Goal: Transaction & Acquisition: Book appointment/travel/reservation

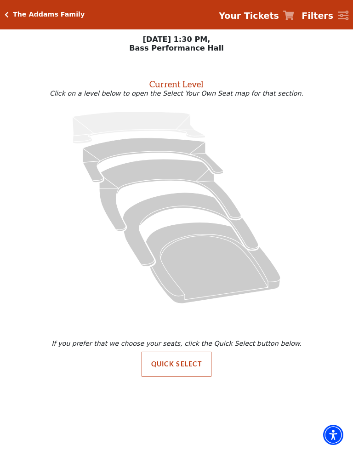
click at [155, 178] on icon "Mezzanine - Seats Available: 121" at bounding box center [170, 195] width 142 height 72
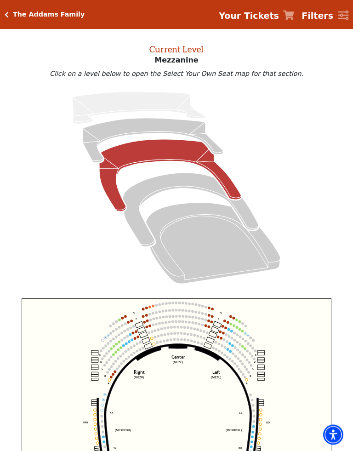
scroll to position [35, 0]
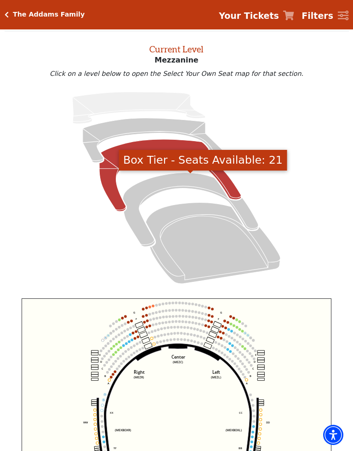
click at [179, 180] on icon "Box Tier - Seats Available: 21" at bounding box center [191, 210] width 136 height 74
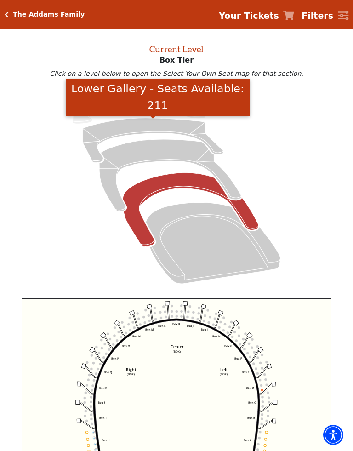
click at [156, 126] on icon "Lower Gallery - Seats Available: 211" at bounding box center [153, 140] width 141 height 45
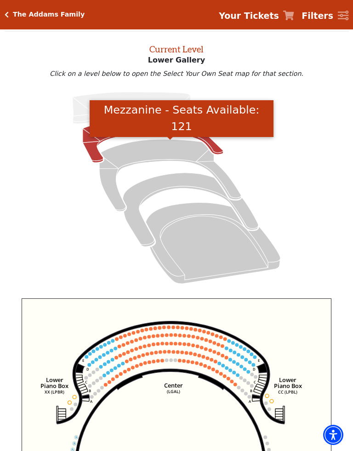
click at [153, 153] on icon "Mezzanine - Seats Available: 121" at bounding box center [170, 175] width 142 height 72
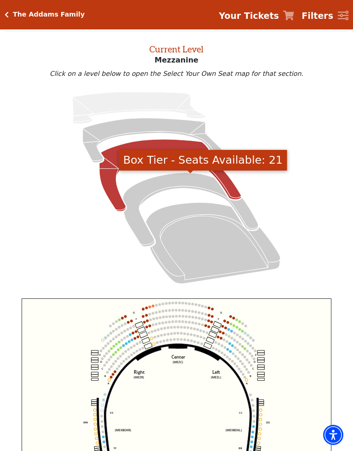
click at [172, 183] on icon "Box Tier - Seats Available: 21" at bounding box center [191, 210] width 136 height 74
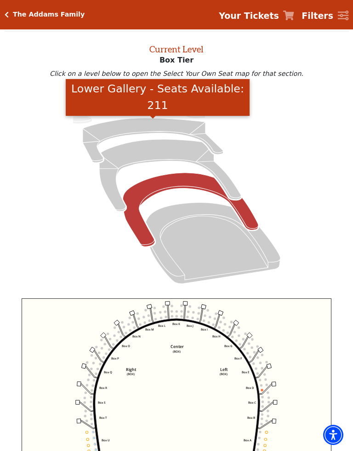
click at [150, 126] on icon "Lower Gallery - Seats Available: 211" at bounding box center [153, 140] width 141 height 45
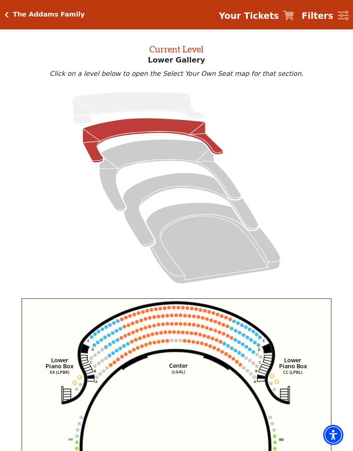
click at [172, 317] on circle at bounding box center [172, 316] width 4 height 4
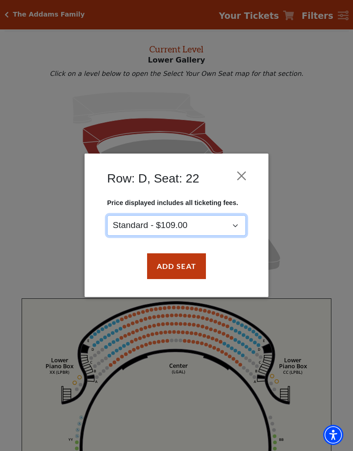
click at [235, 221] on select "Standard - $109.00" at bounding box center [176, 226] width 139 height 21
click at [241, 173] on button "Close" at bounding box center [241, 175] width 17 height 17
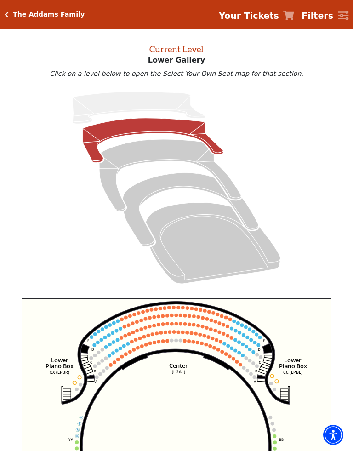
click at [154, 343] on circle at bounding box center [155, 343] width 4 height 4
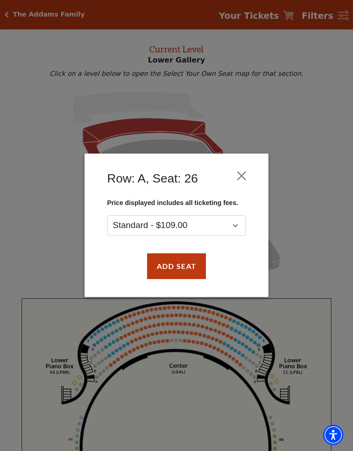
click at [240, 175] on button "Close" at bounding box center [241, 175] width 17 height 17
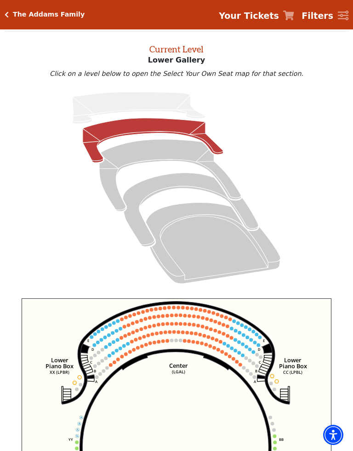
click at [161, 149] on icon "Mezzanine - Seats Available: 121" at bounding box center [170, 175] width 142 height 72
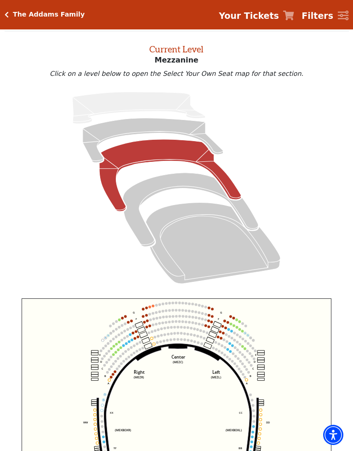
click at [230, 346] on circle at bounding box center [230, 344] width 3 height 3
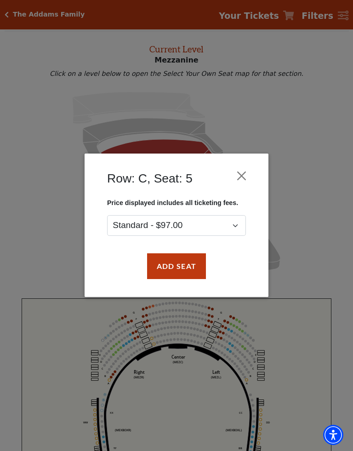
click at [241, 173] on button "Close" at bounding box center [241, 175] width 17 height 17
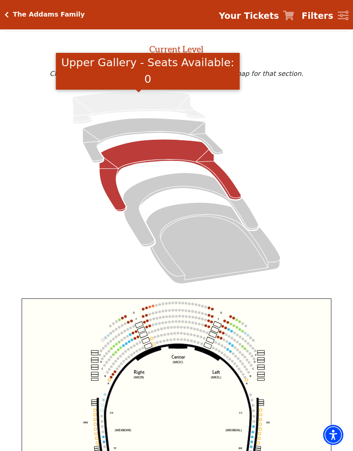
click at [140, 98] on icon "Upper Gallery - Seats Available: 0" at bounding box center [139, 108] width 133 height 32
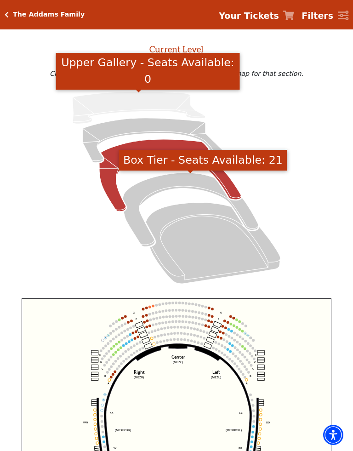
click at [173, 185] on icon "Box Tier - Seats Available: 21" at bounding box center [191, 210] width 136 height 74
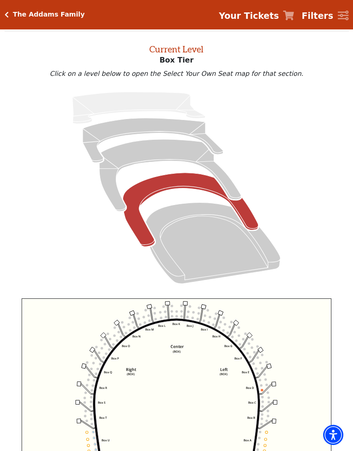
click at [234, 343] on icon "Left (BOX) Right (BOX) Center (BOX) Box ZZ Box U Box T Box S Box R Box Q Box P …" at bounding box center [177, 404] width 310 height 210
click at [139, 122] on icon "Lower Gallery - Seats Available: 211" at bounding box center [153, 140] width 141 height 45
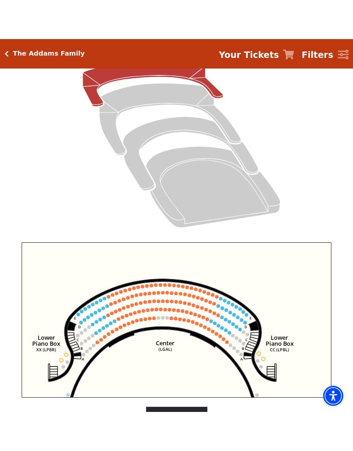
scroll to position [134, 0]
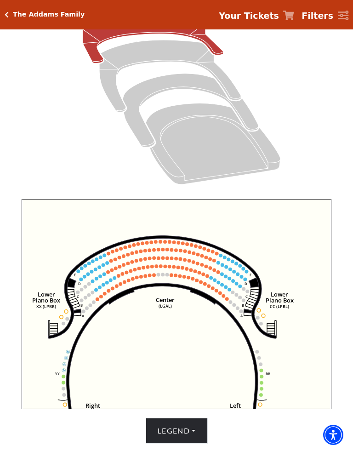
click at [88, 264] on circle at bounding box center [89, 264] width 4 height 4
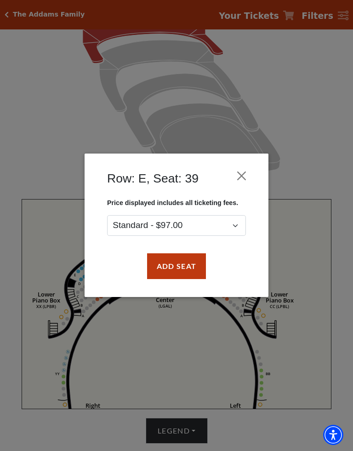
click at [243, 171] on button "Close" at bounding box center [241, 175] width 17 height 17
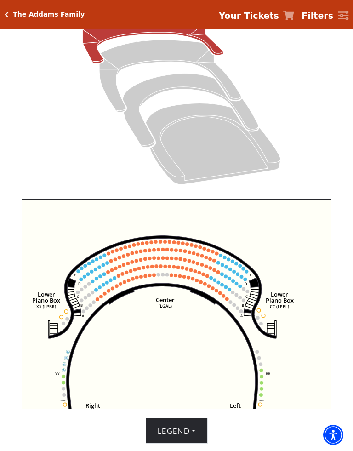
click at [244, 269] on circle at bounding box center [244, 269] width 4 height 4
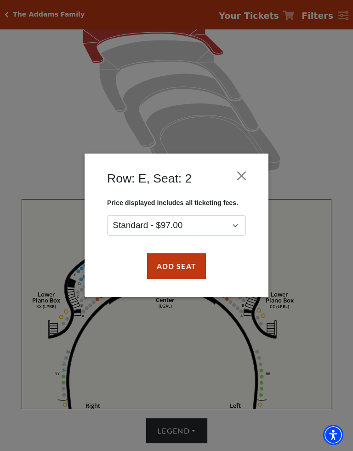
click at [252, 170] on div "Row: E, Seat: 2" at bounding box center [176, 181] width 156 height 36
click at [244, 174] on button "Close" at bounding box center [241, 175] width 17 height 17
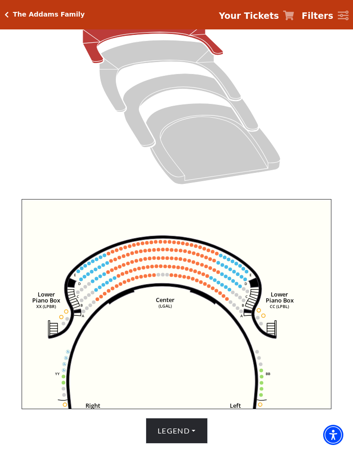
click at [235, 307] on circle at bounding box center [234, 306] width 4 height 4
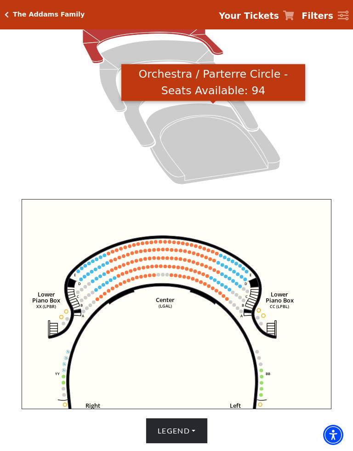
click at [214, 150] on icon "Orchestra / Parterre Circle - Seats Available: 94" at bounding box center [213, 144] width 135 height 81
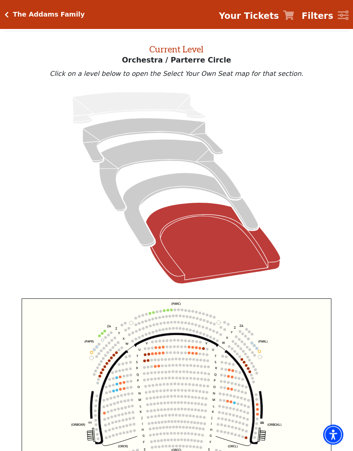
scroll to position [35, 0]
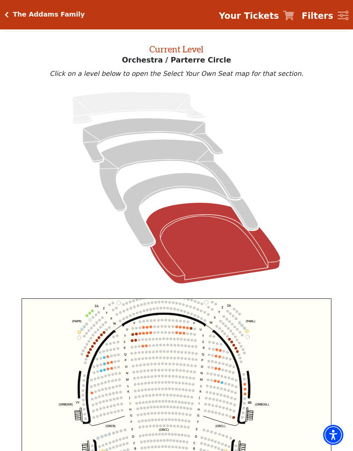
click at [225, 373] on circle at bounding box center [226, 384] width 3 height 3
click at [223, 373] on circle at bounding box center [222, 383] width 3 height 3
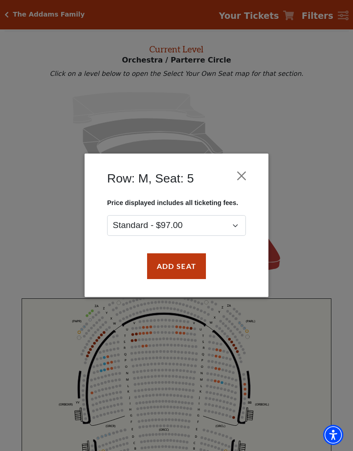
click at [241, 172] on button "Close" at bounding box center [241, 175] width 17 height 17
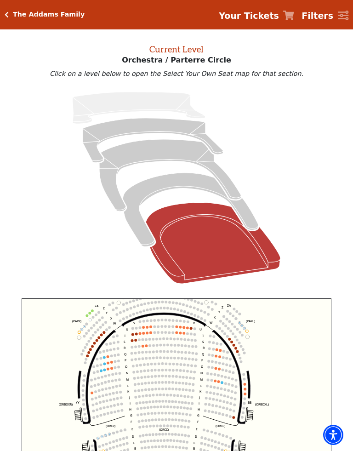
click at [13, 12] on h5 "The Addams Family" at bounding box center [49, 15] width 72 height 8
click at [17, 15] on h5 "The Addams Family" at bounding box center [49, 15] width 72 height 8
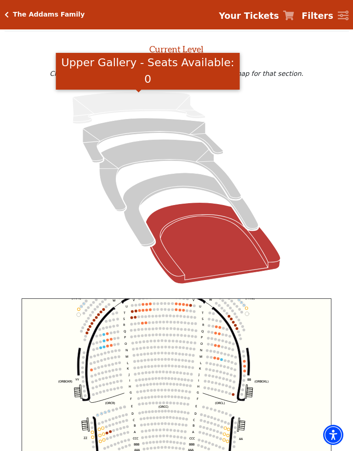
click at [127, 94] on icon "Upper Gallery - Seats Available: 0" at bounding box center [139, 108] width 133 height 32
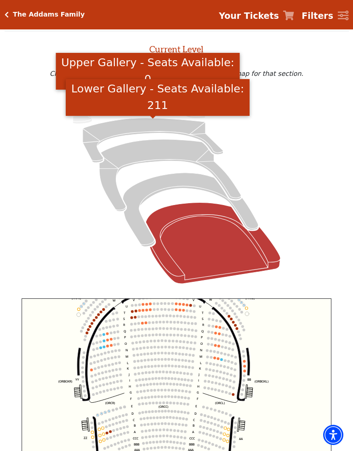
click at [147, 121] on icon "Lower Gallery - Seats Available: 211" at bounding box center [153, 140] width 141 height 45
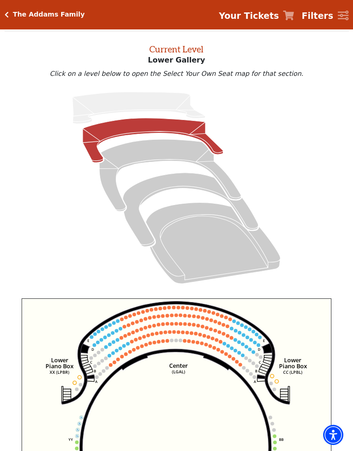
click at [175, 146] on icon "Mezzanine - Seats Available: 121" at bounding box center [170, 175] width 142 height 72
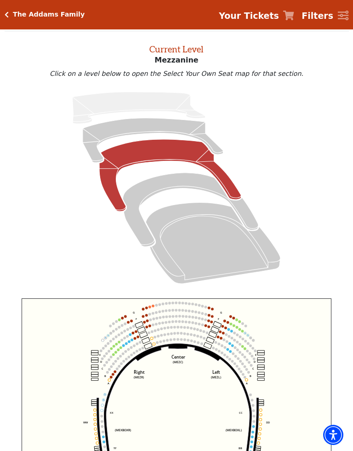
click at [175, 180] on icon "Box Tier - Seats Available: 21" at bounding box center [191, 210] width 136 height 74
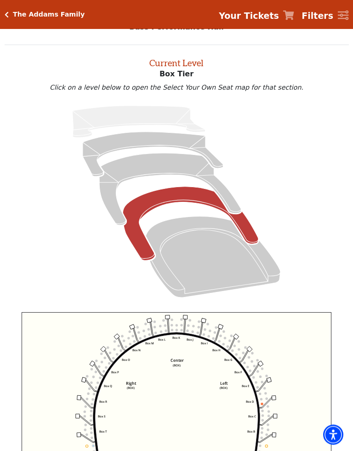
scroll to position [35, 0]
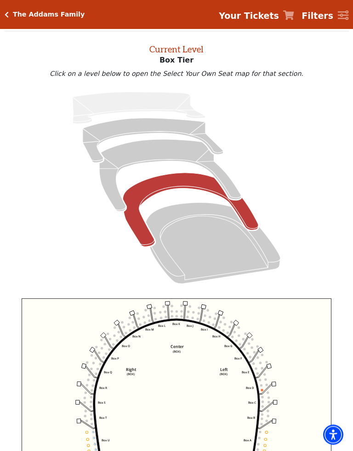
click at [13, 11] on h5 "The Addams Family" at bounding box center [49, 15] width 72 height 8
click at [32, 14] on h5 "The Addams Family" at bounding box center [49, 15] width 72 height 8
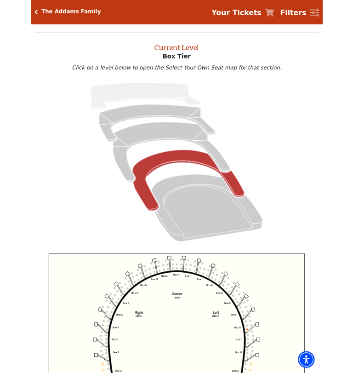
scroll to position [0, 0]
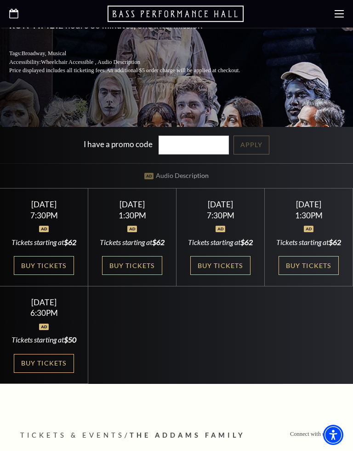
scroll to position [262, 0]
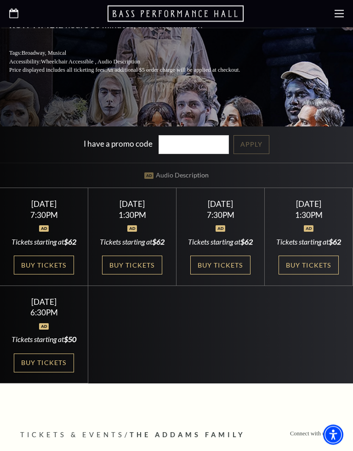
click at [300, 275] on link "Buy Tickets" at bounding box center [309, 265] width 60 height 19
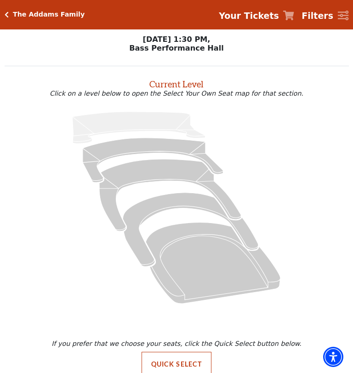
click at [179, 361] on button "Quick Select" at bounding box center [177, 364] width 70 height 25
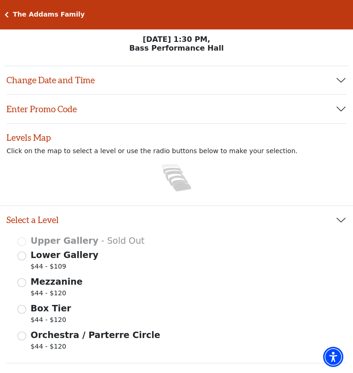
click at [31, 281] on span "Mezzanine" at bounding box center [57, 282] width 52 height 10
click at [26, 281] on input "Mezzanine $44 - $120" at bounding box center [21, 282] width 9 height 9
radio input "true"
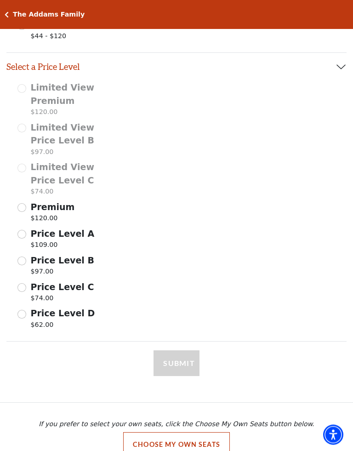
scroll to position [311, 0]
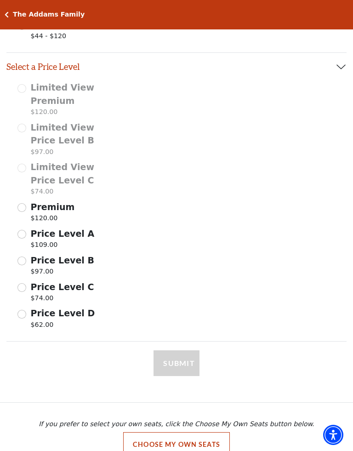
click at [25, 312] on input "Price Level D $62.00" at bounding box center [21, 314] width 9 height 9
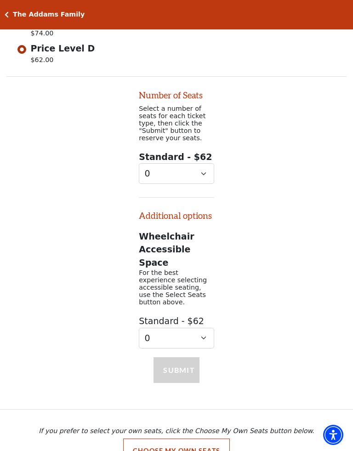
scroll to position [576, 0]
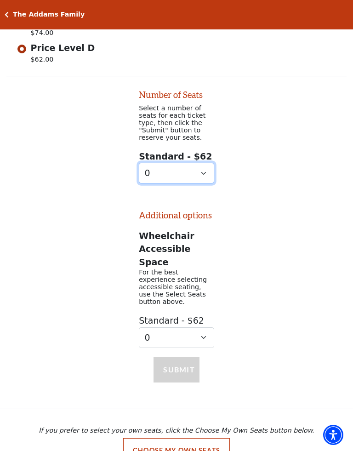
click at [202, 171] on select "0 1 2 3 4 5 6 7 8 9" at bounding box center [176, 173] width 75 height 21
select select "2"
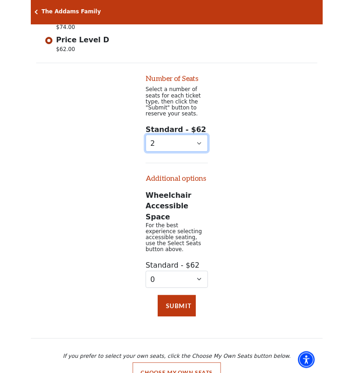
scroll to position [603, 0]
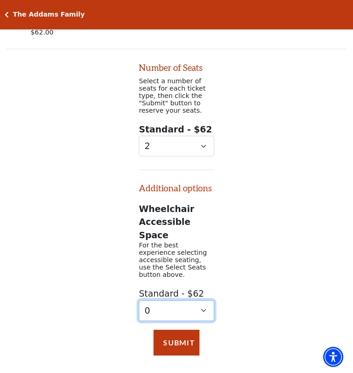
click at [203, 300] on select "0 1 2 3 4" at bounding box center [176, 310] width 75 height 21
click at [207, 300] on select "0 1 2 3 4" at bounding box center [176, 310] width 75 height 21
select select "0"
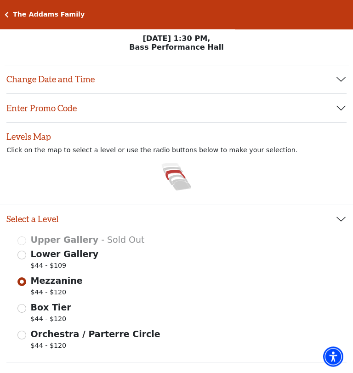
scroll to position [0, 0]
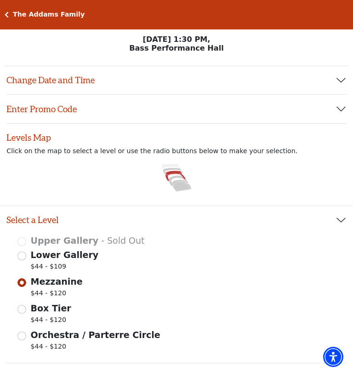
click at [342, 109] on button "Enter Promo Code" at bounding box center [176, 109] width 341 height 29
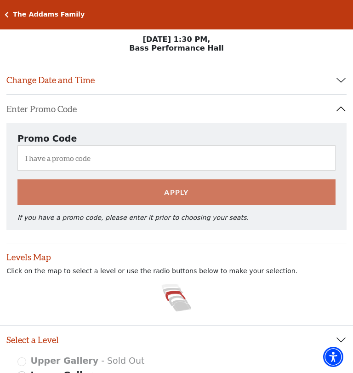
click at [342, 83] on button "Change Date and Time" at bounding box center [176, 80] width 341 height 29
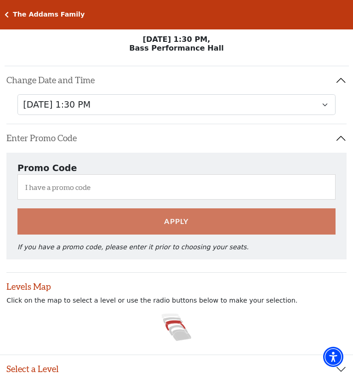
click at [17, 14] on h5 "The Addams Family" at bounding box center [49, 15] width 72 height 8
click at [19, 15] on h5 "The Addams Family" at bounding box center [49, 15] width 72 height 8
click at [13, 16] on h5 "The Addams Family" at bounding box center [49, 15] width 72 height 8
click at [12, 13] on div "The Addams Family" at bounding box center [47, 15] width 76 height 8
